Goal: Transaction & Acquisition: Purchase product/service

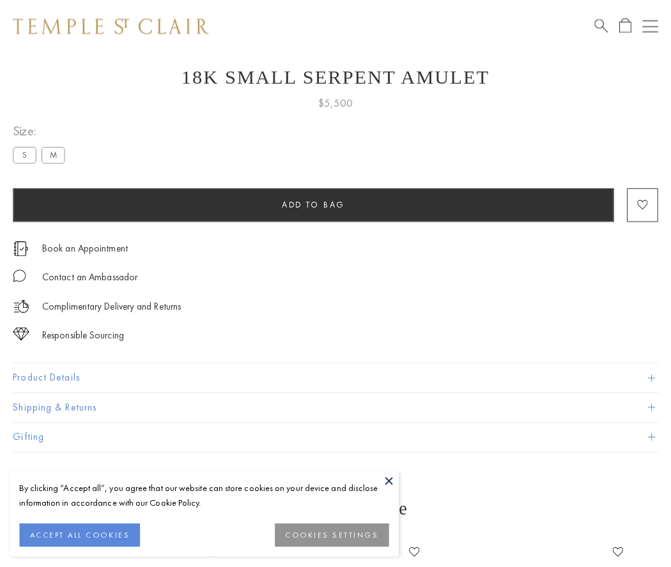
scroll to position [51, 0]
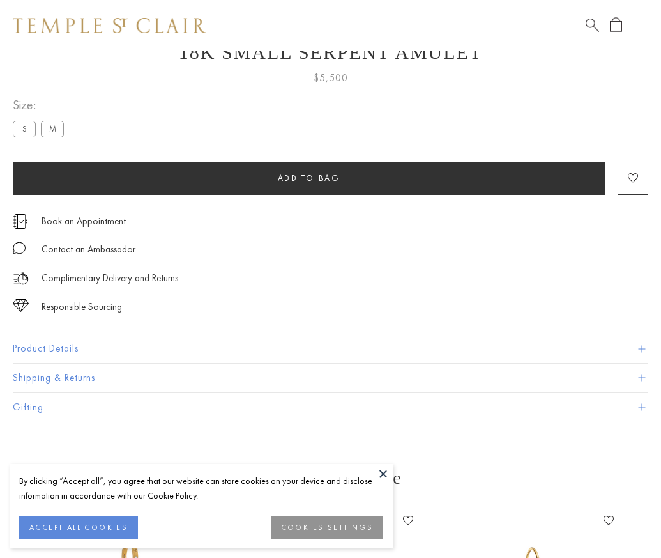
click at [309, 178] on span "Add to bag" at bounding box center [309, 177] width 63 height 11
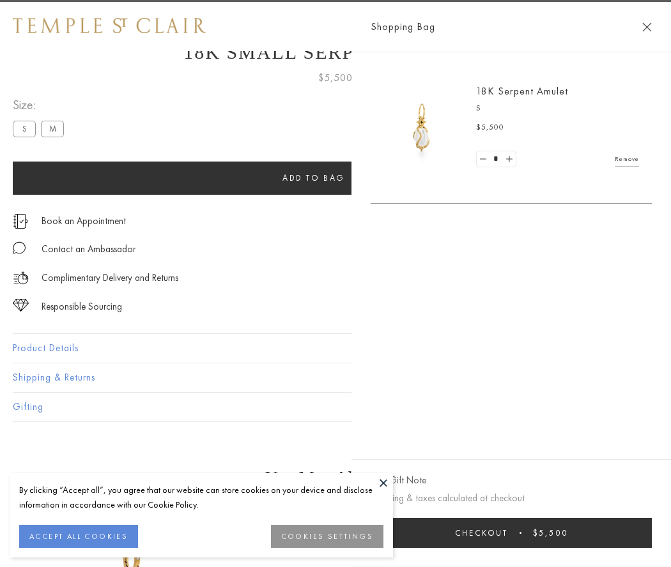
click at [511, 533] on button "Checkout $5,500" at bounding box center [510, 533] width 281 height 30
